Goal: Register for event/course

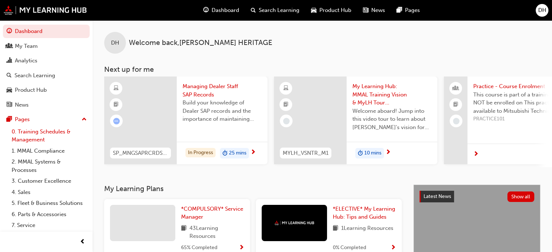
click at [33, 136] on link "0. Training Schedules & Management" at bounding box center [49, 135] width 81 height 19
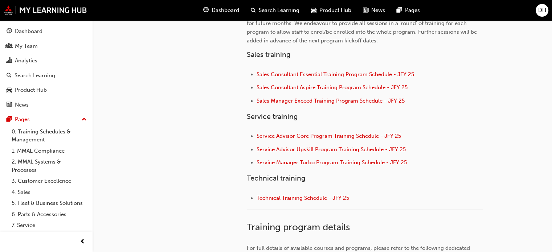
scroll to position [274, 0]
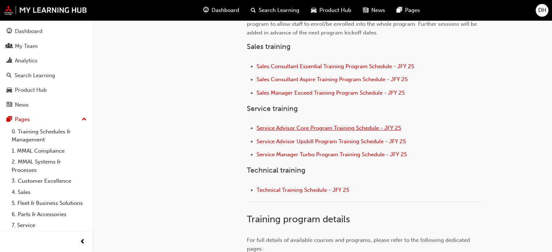
click at [289, 126] on span "Service Advisor Core Program Training Schedule - JFY 25" at bounding box center [329, 128] width 144 height 7
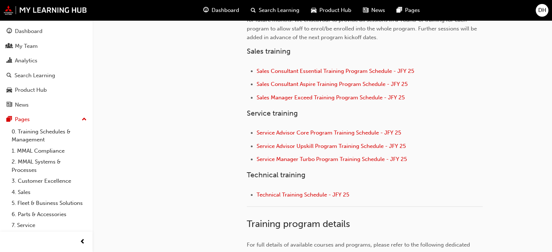
scroll to position [276, 0]
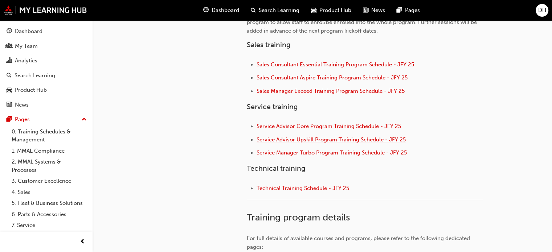
click at [317, 139] on span "Service Advisor Upskill Program Training Schedule - JFY 25" at bounding box center [331, 139] width 149 height 7
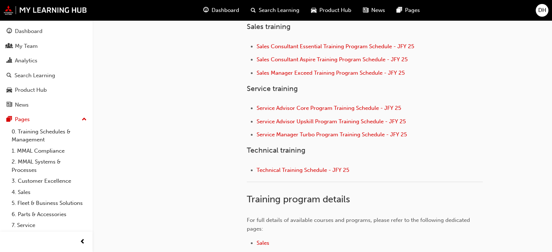
click at [274, 10] on span "Search Learning" at bounding box center [279, 10] width 41 height 8
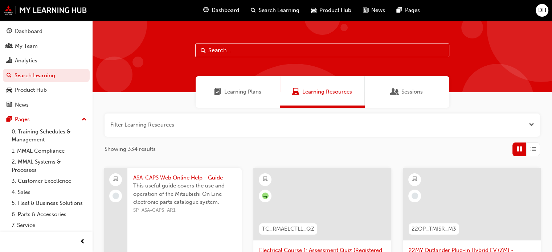
click at [276, 51] on input "text" at bounding box center [322, 51] width 254 height 14
click at [413, 90] on span "Sessions" at bounding box center [411, 92] width 21 height 8
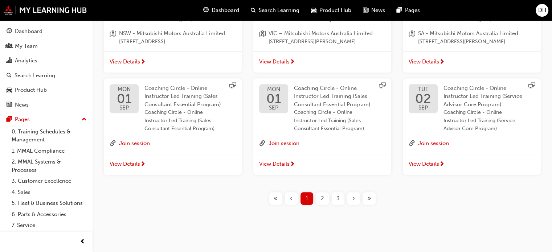
scroll to position [349, 0]
click at [426, 143] on button "Join session" at bounding box center [433, 143] width 31 height 9
click at [423, 162] on span "View Details" at bounding box center [424, 164] width 30 height 8
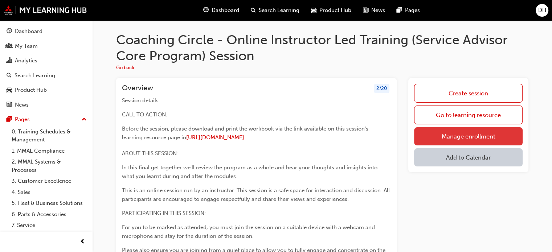
click at [473, 135] on link "Manage enrollment" at bounding box center [468, 136] width 109 height 18
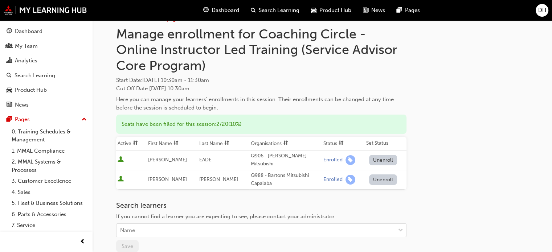
scroll to position [9, 0]
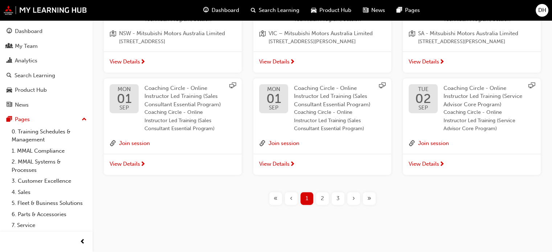
scroll to position [349, 0]
click at [322, 200] on span "2" at bounding box center [322, 199] width 3 height 8
click at [323, 200] on span "2" at bounding box center [322, 199] width 3 height 8
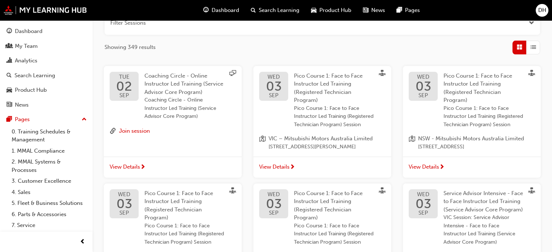
scroll to position [103, 0]
click at [128, 170] on span "View Details" at bounding box center [125, 166] width 30 height 8
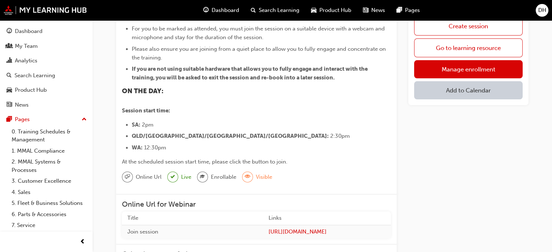
scroll to position [188, 0]
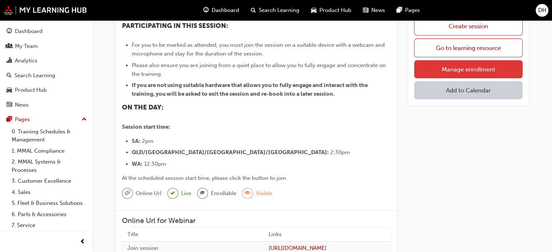
click at [459, 65] on link "Manage enrollment" at bounding box center [468, 69] width 109 height 18
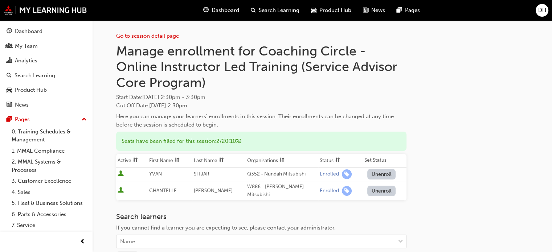
scroll to position [188, 0]
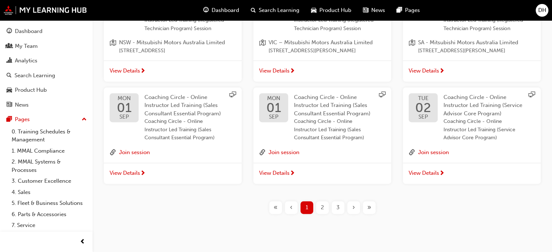
scroll to position [330, 0]
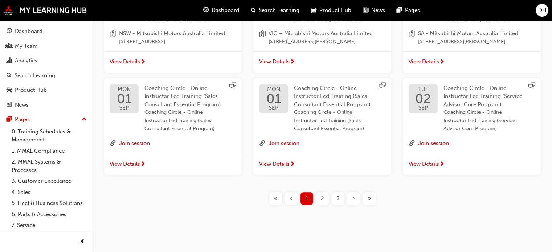
click at [431, 168] on span "View Details" at bounding box center [424, 164] width 30 height 8
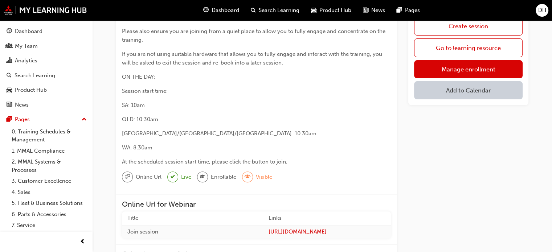
scroll to position [220, 0]
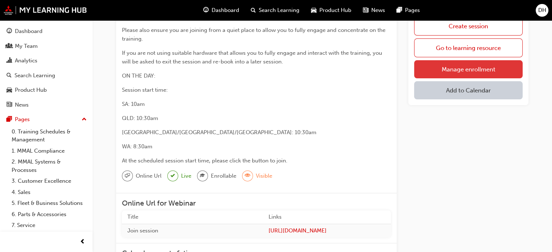
click at [469, 68] on link "Manage enrollment" at bounding box center [468, 69] width 109 height 18
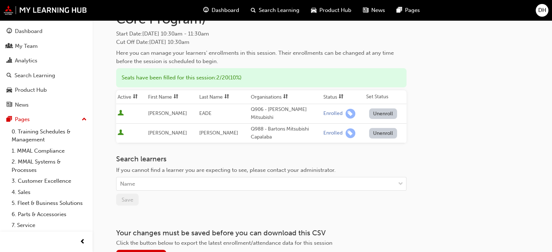
scroll to position [71, 0]
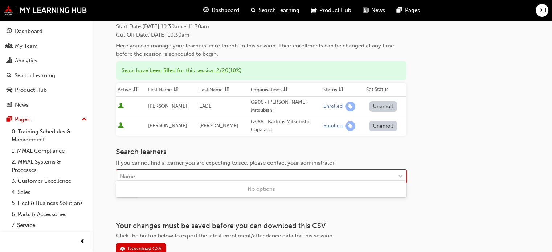
click at [167, 171] on div "Name" at bounding box center [256, 177] width 279 height 13
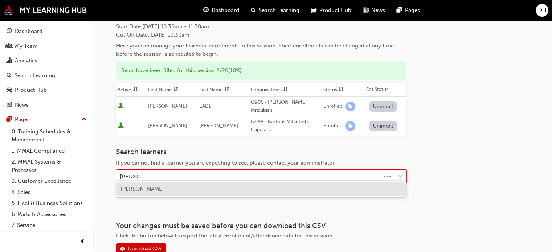
type input "tracey wa"
click at [173, 192] on span "TRACEY WALKER - Q430 - Island Coast Mitsubishi" at bounding box center [184, 189] width 127 height 7
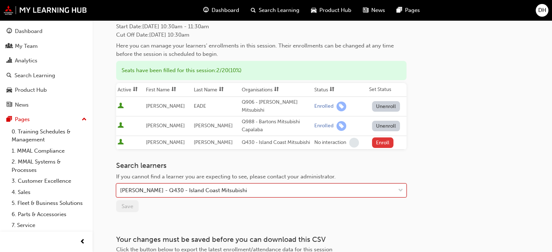
click at [377, 138] on button "Enroll" at bounding box center [383, 143] width 22 height 11
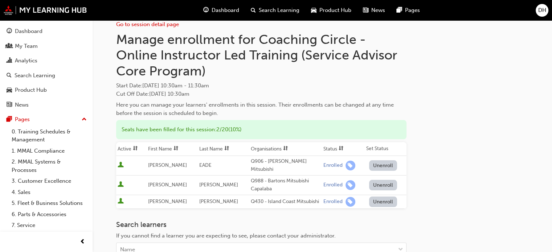
scroll to position [12, 0]
click at [22, 29] on div "Dashboard" at bounding box center [29, 31] width 28 height 8
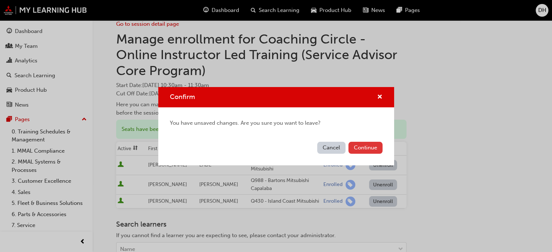
click at [360, 148] on button "Continue" at bounding box center [365, 148] width 34 height 12
